Goal: Task Accomplishment & Management: Use online tool/utility

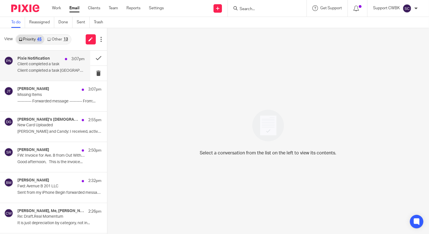
click at [29, 65] on p "Client completed a task" at bounding box center [44, 64] width 54 height 5
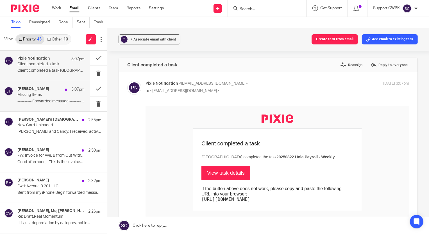
click at [29, 93] on p "Missing Items" at bounding box center [44, 94] width 54 height 5
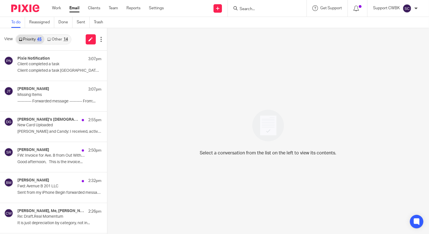
click at [57, 37] on link "Other 14" at bounding box center [57, 39] width 26 height 9
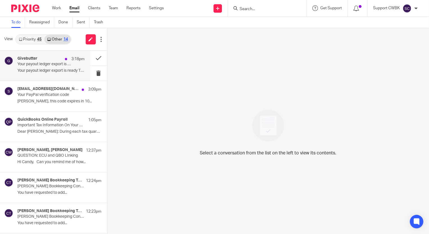
click at [44, 66] on p "Your payout ledger export is ready to download!" at bounding box center [44, 64] width 54 height 5
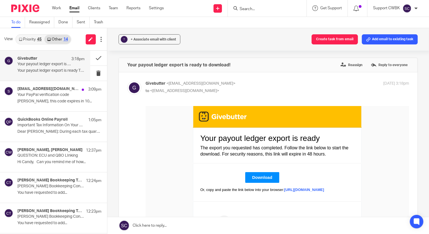
click at [274, 179] on link "Download" at bounding box center [262, 177] width 34 height 11
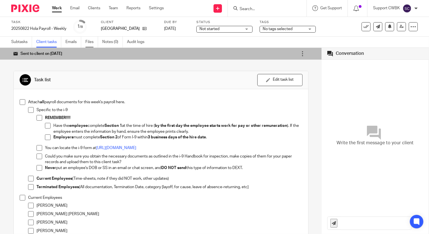
click at [90, 42] on link "Files" at bounding box center [91, 42] width 13 height 11
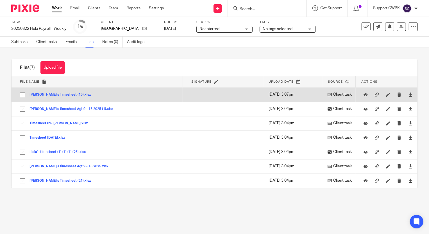
click at [23, 95] on input "checkbox" at bounding box center [22, 94] width 11 height 11
checkbox input "true"
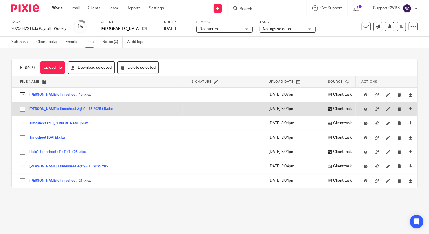
click at [21, 110] on input "checkbox" at bounding box center [22, 109] width 11 height 11
checkbox input "true"
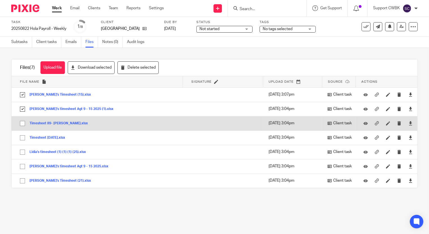
click at [21, 123] on input "checkbox" at bounding box center [22, 123] width 11 height 11
checkbox input "true"
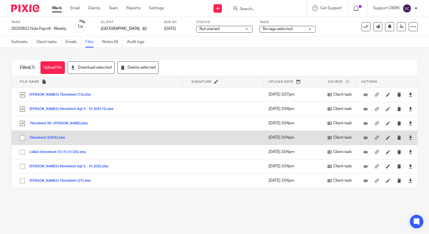
click at [20, 136] on input "checkbox" at bounding box center [22, 137] width 11 height 11
checkbox input "true"
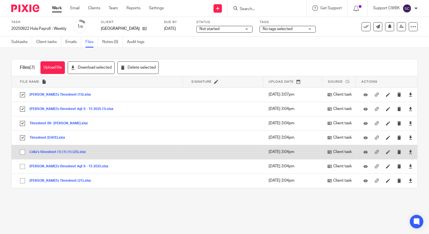
click at [22, 151] on input "checkbox" at bounding box center [22, 152] width 11 height 11
checkbox input "true"
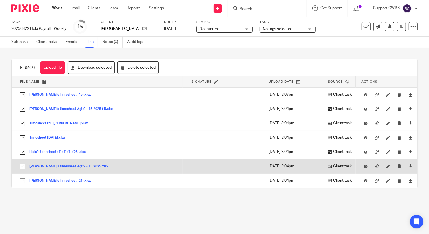
click at [21, 166] on input "checkbox" at bounding box center [22, 166] width 11 height 11
checkbox input "true"
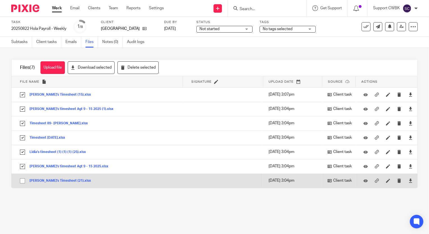
click at [22, 181] on input "checkbox" at bounding box center [22, 180] width 11 height 11
checkbox input "true"
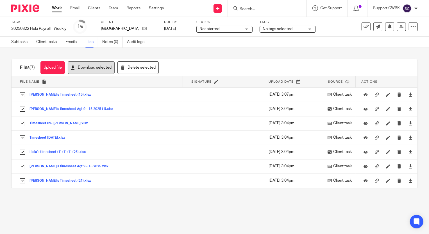
click at [98, 70] on button "Download selected" at bounding box center [91, 67] width 47 height 13
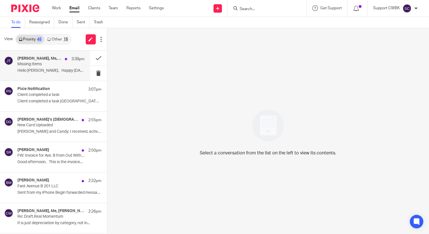
click at [28, 65] on p "Missing Items" at bounding box center [44, 64] width 54 height 5
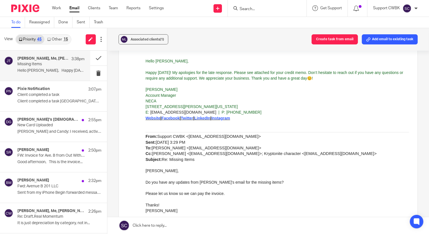
scroll to position [173, 0]
click at [138, 223] on link at bounding box center [268, 225] width 322 height 17
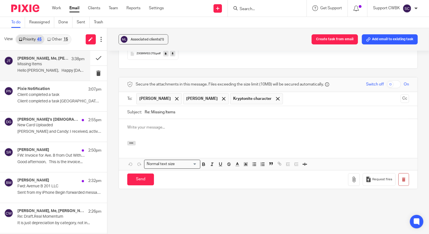
scroll to position [0, 0]
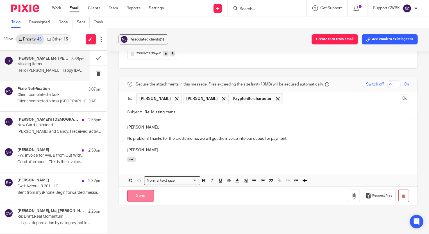
click at [136, 190] on input "Send" at bounding box center [140, 196] width 27 height 12
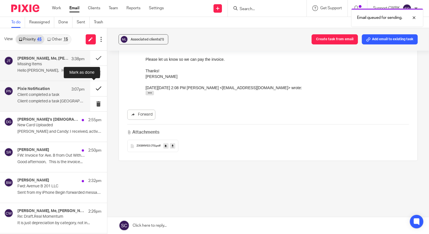
scroll to position [301, 0]
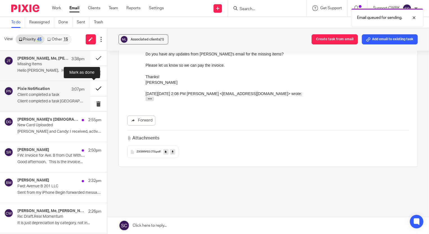
click at [92, 88] on button at bounding box center [98, 88] width 17 height 15
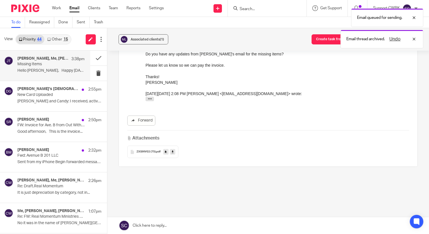
click at [53, 39] on link "Other 15" at bounding box center [57, 39] width 26 height 9
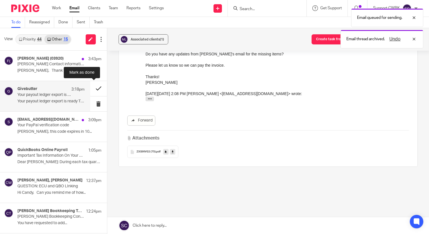
click at [94, 88] on button at bounding box center [98, 88] width 17 height 15
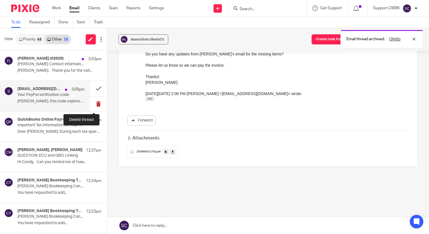
click at [93, 101] on button at bounding box center [98, 103] width 17 height 15
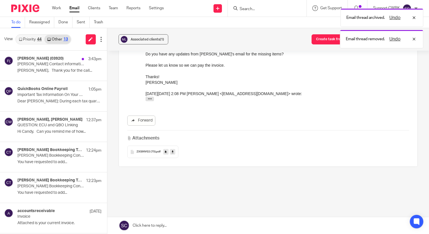
click at [31, 36] on link "Priority 44" at bounding box center [30, 39] width 28 height 9
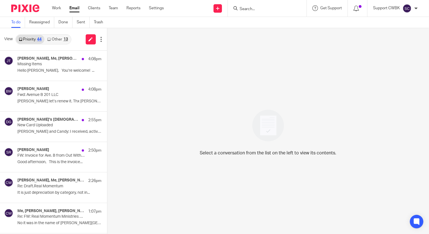
click at [56, 38] on link "Other 13" at bounding box center [57, 39] width 26 height 9
